Goal: Navigation & Orientation: Go to known website

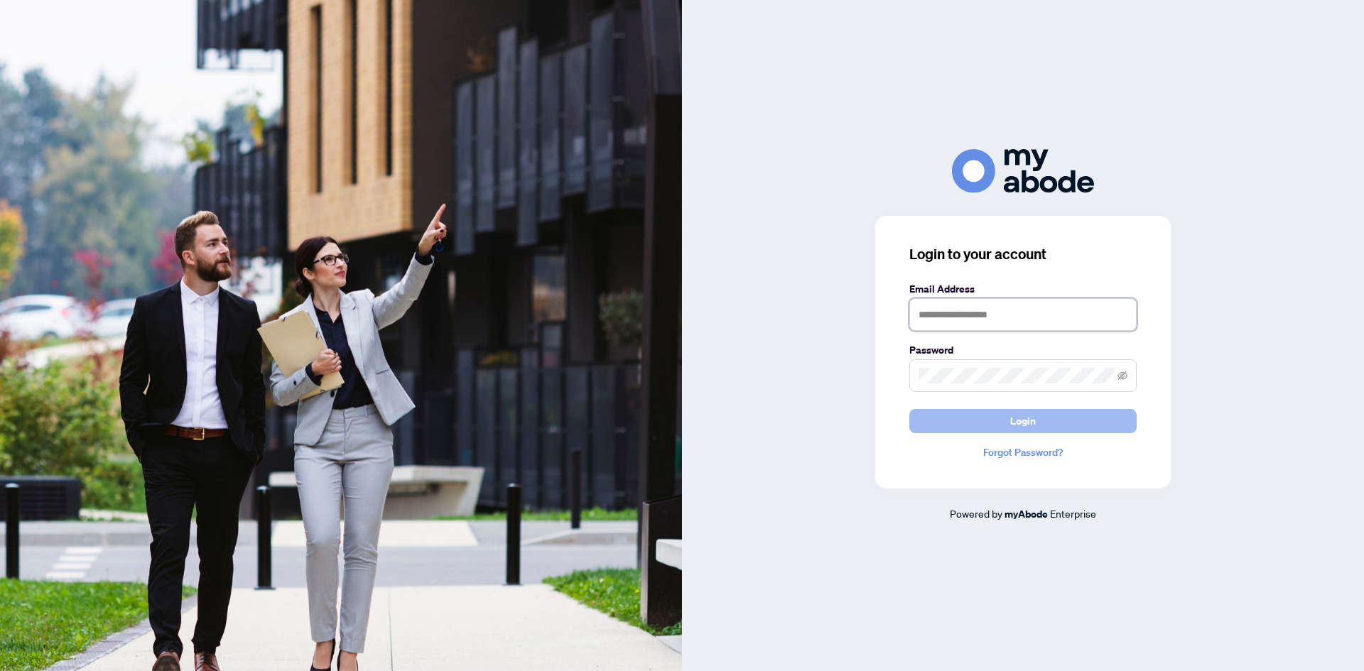
type input "**********"
click at [1031, 420] on span "Login" at bounding box center [1023, 421] width 26 height 23
